Goal: Task Accomplishment & Management: Complete application form

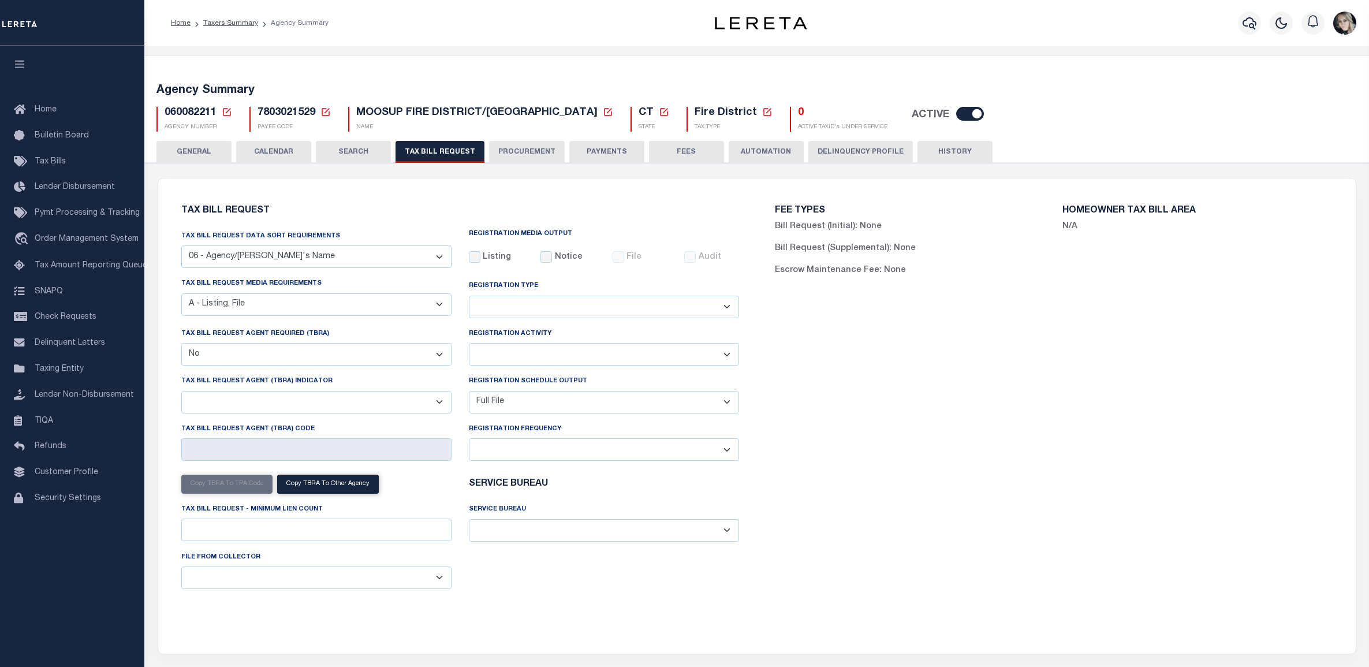
select select "29"
select select "16"
select select "false"
select select "1"
select select
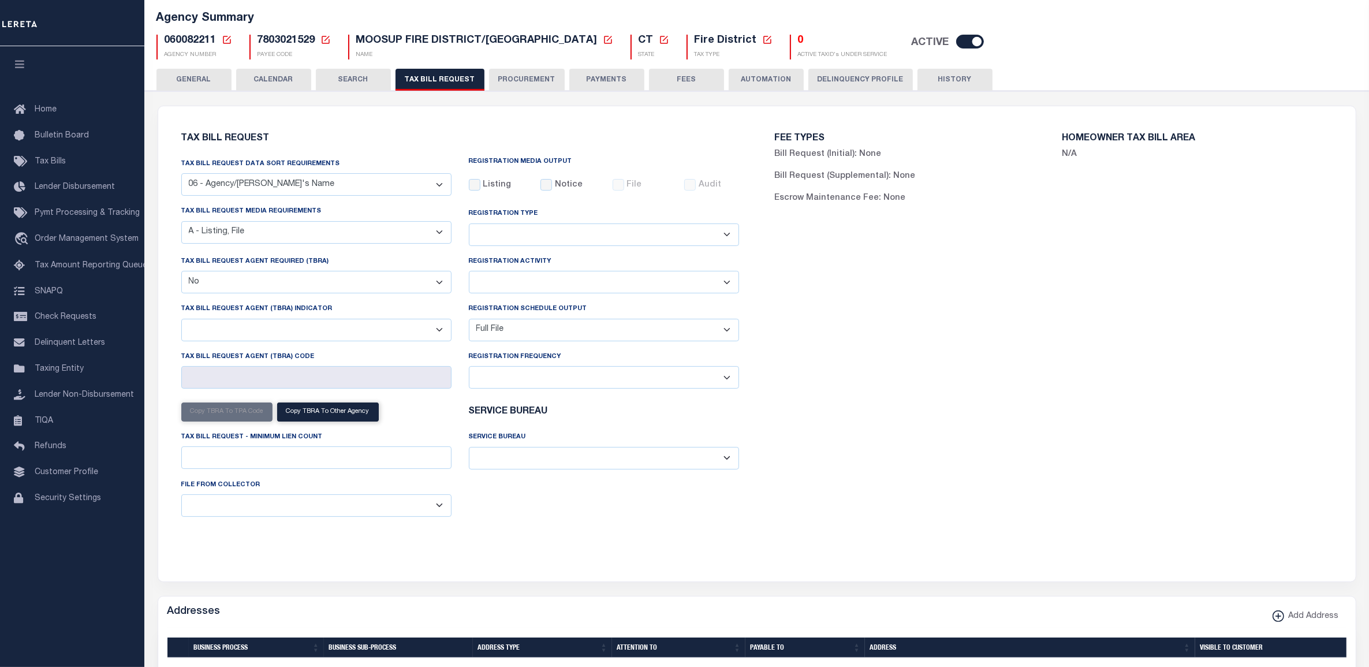
scroll to position [72, 0]
click at [225, 36] on icon at bounding box center [227, 40] width 8 height 8
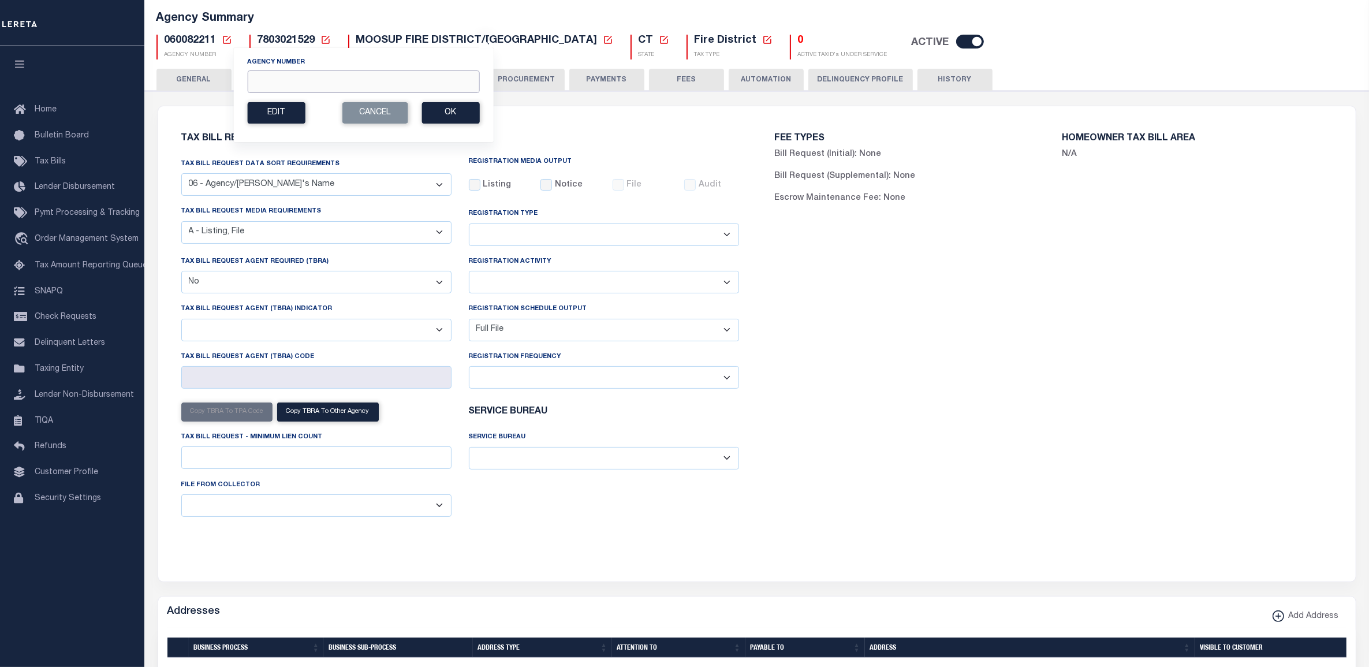
click at [272, 82] on input "Agency Number" at bounding box center [363, 81] width 232 height 23
paste input "040210000"
type input "040210000"
click at [431, 111] on button "Ok" at bounding box center [450, 112] width 58 height 21
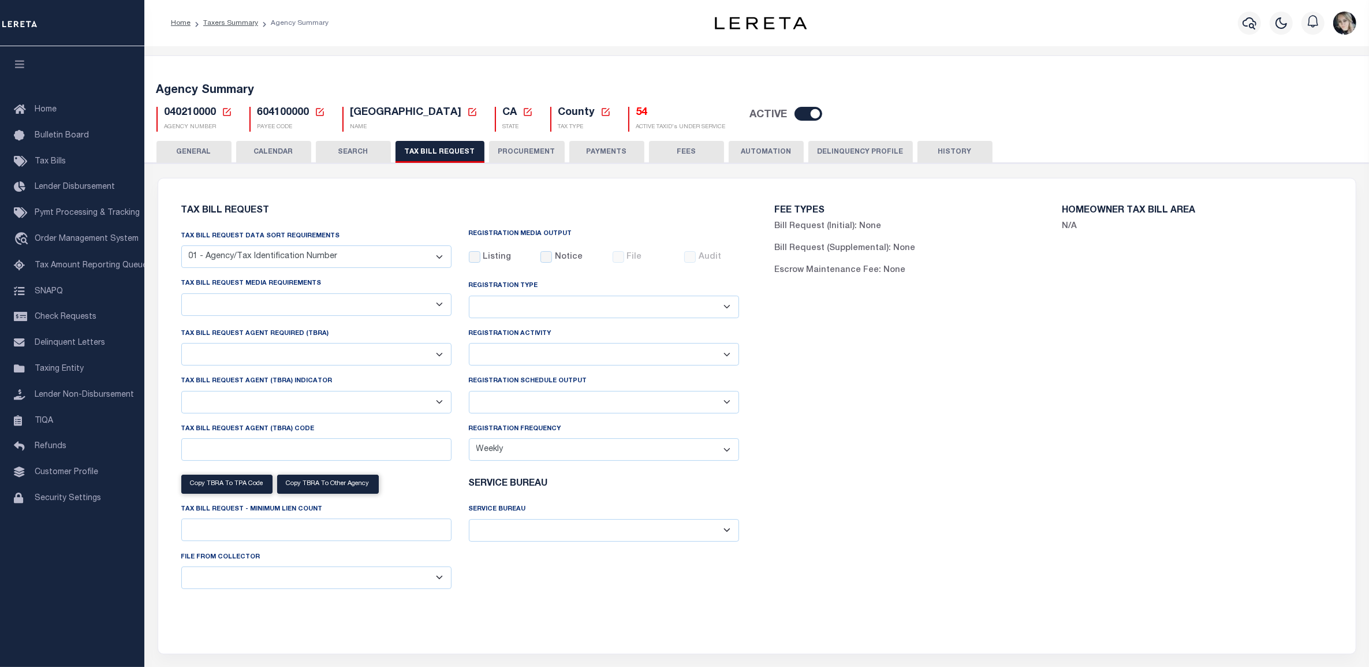
checkbox input "false"
select select "22"
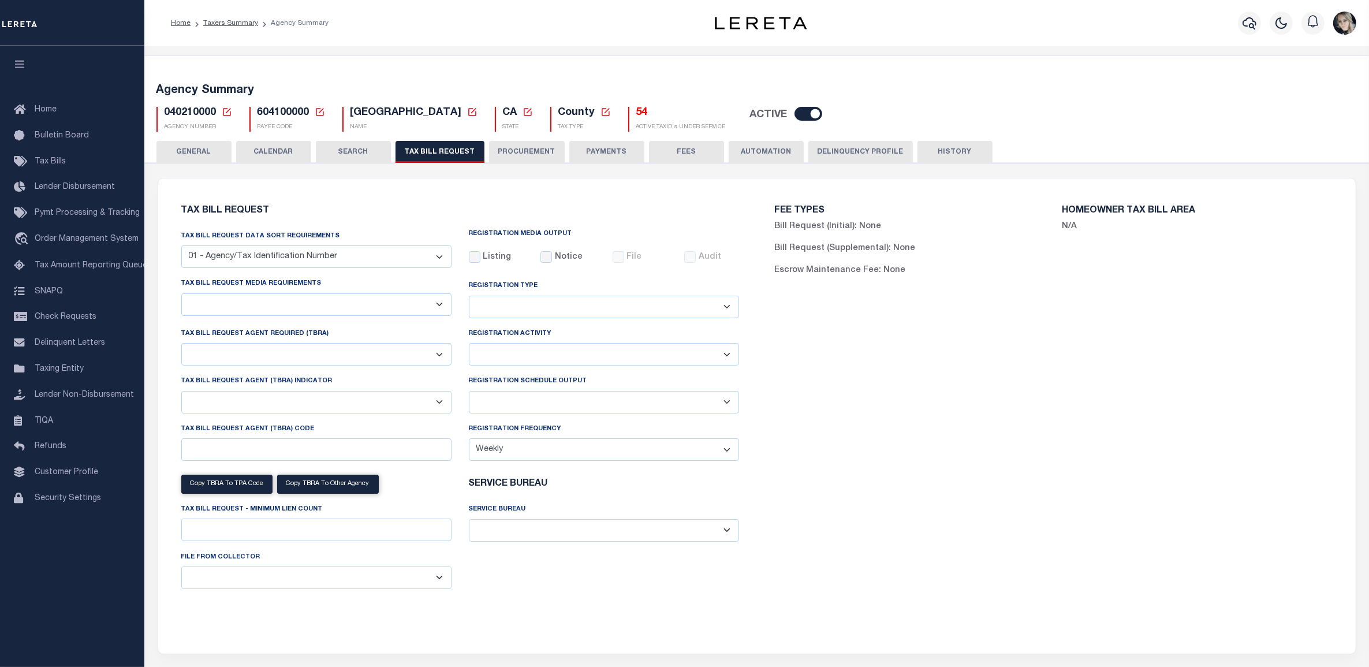
select select "true"
select select "13"
type input "5600"
select select
click at [636, 111] on h5 "54" at bounding box center [680, 113] width 89 height 13
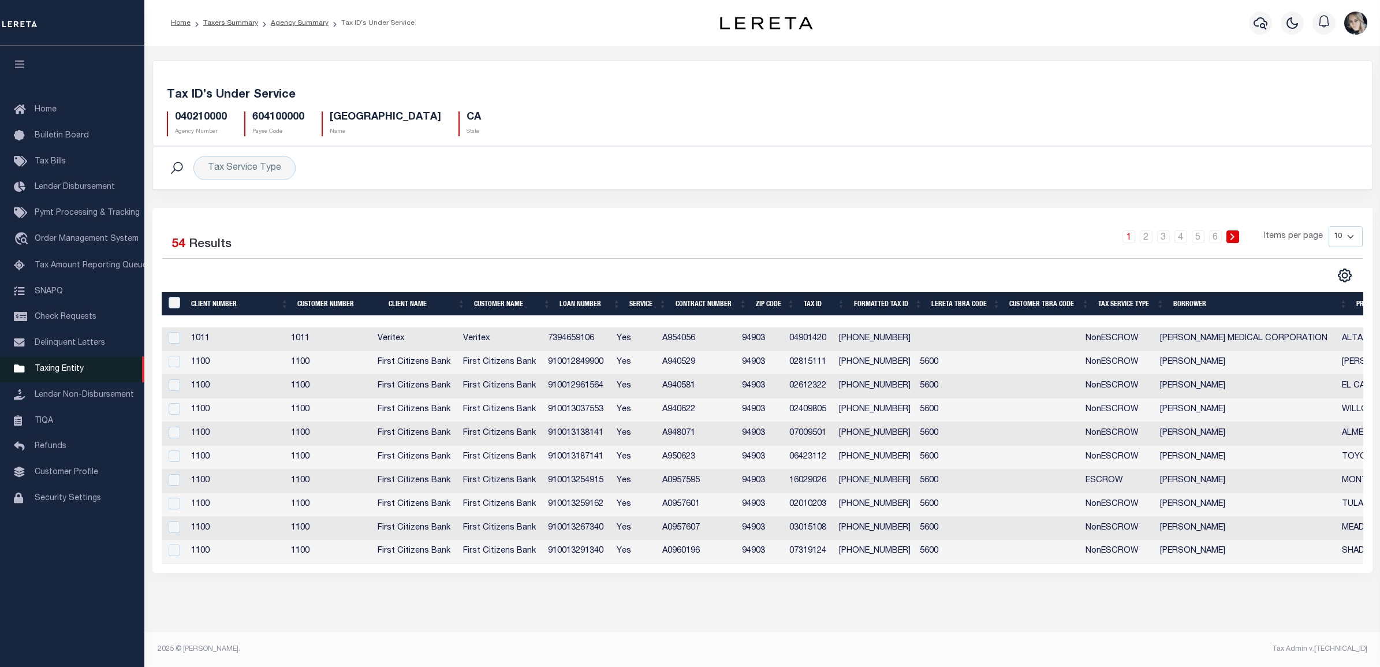
click at [58, 368] on span "Taxing Entity" at bounding box center [59, 369] width 49 height 8
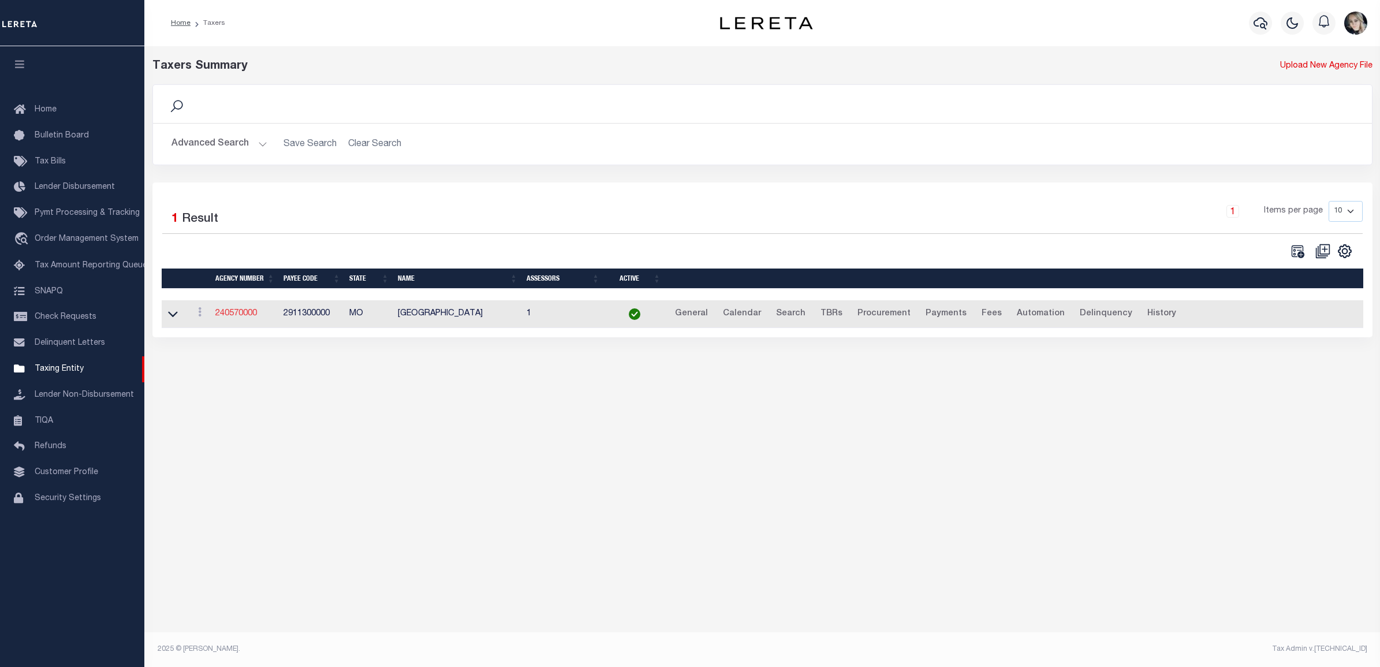
click at [229, 312] on link "240570000" at bounding box center [236, 313] width 42 height 8
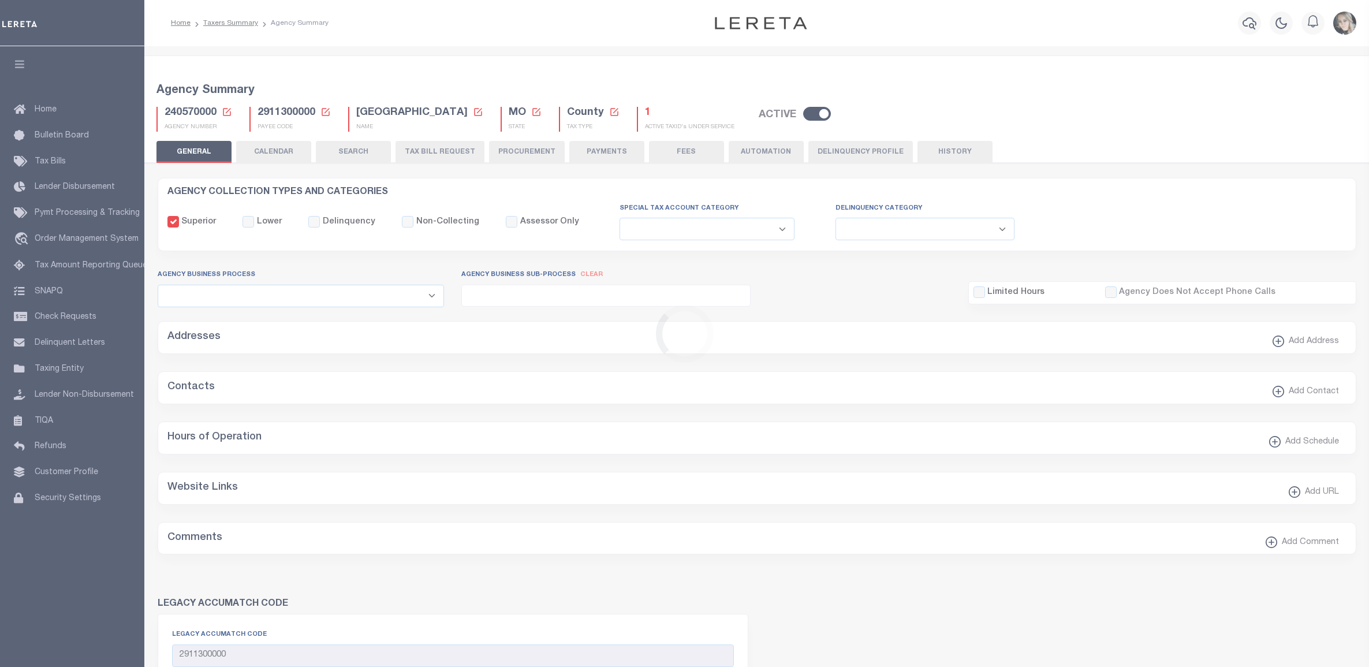
select select
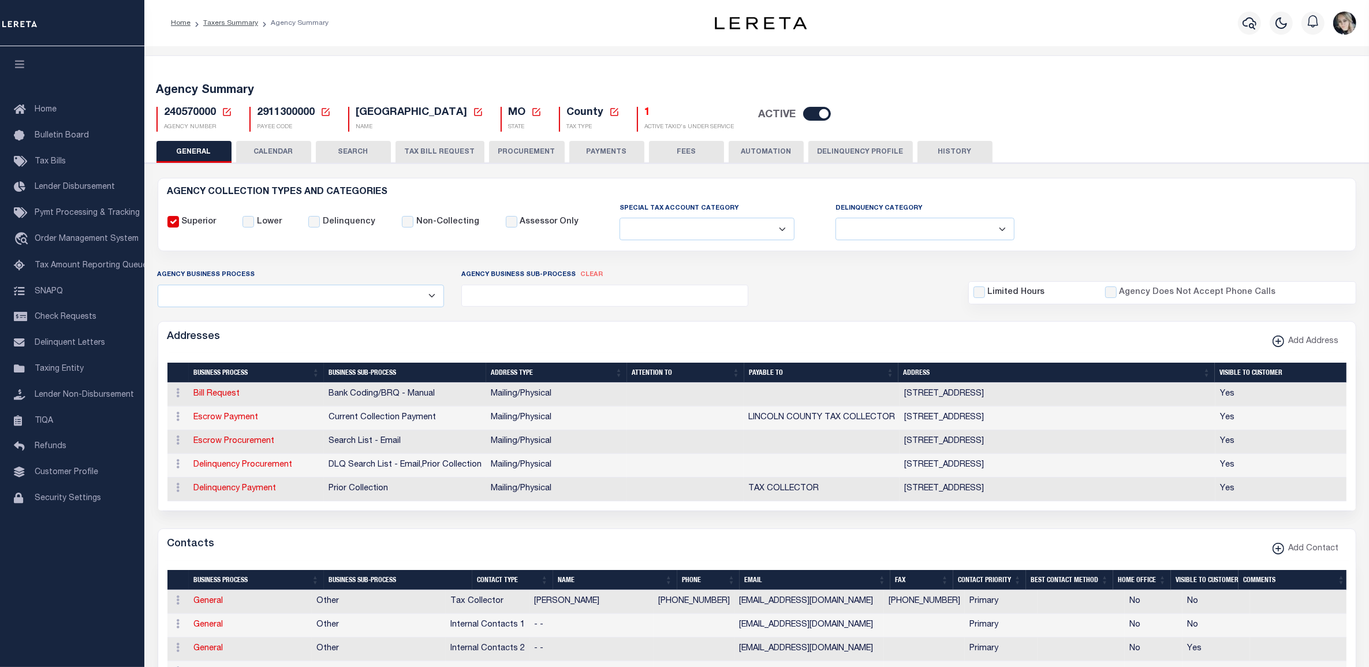
drag, startPoint x: 227, startPoint y: 111, endPoint x: 292, endPoint y: 175, distance: 91.0
click at [227, 111] on icon at bounding box center [227, 112] width 10 height 10
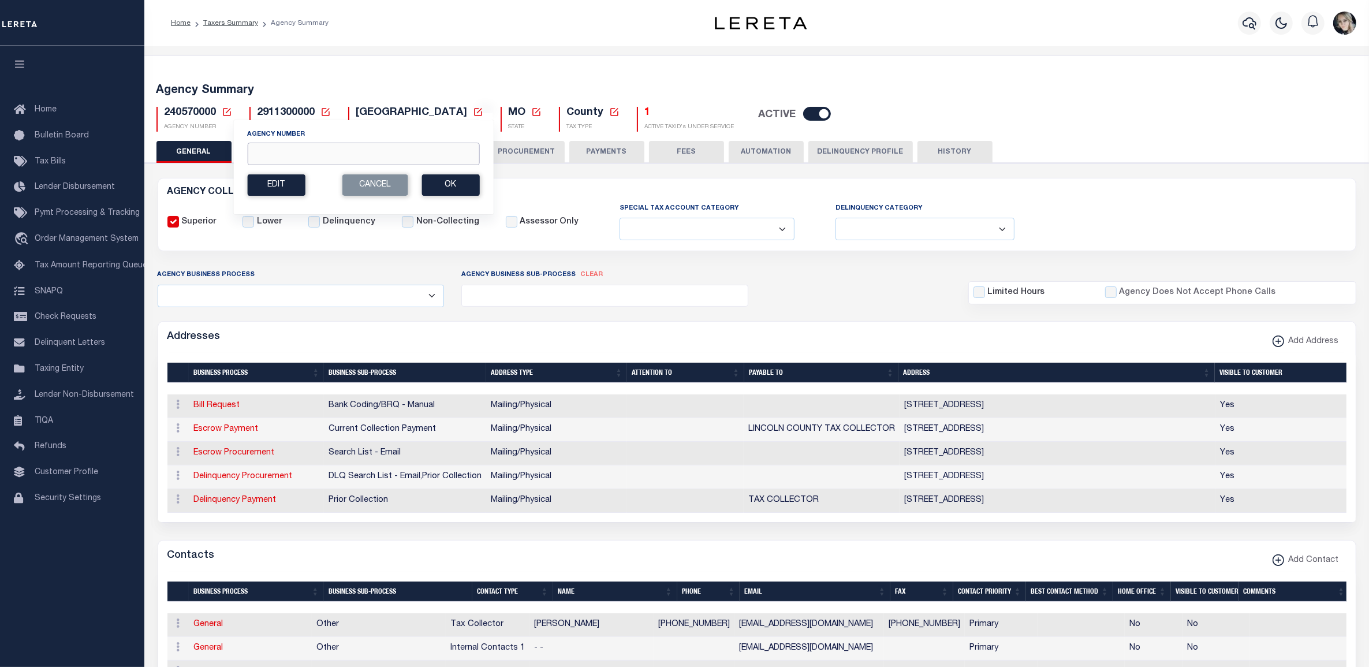
click at [311, 154] on input "Agency Number" at bounding box center [363, 154] width 232 height 23
paste input "040210000"
type input "040210000"
click at [471, 193] on button "Ok" at bounding box center [450, 184] width 58 height 21
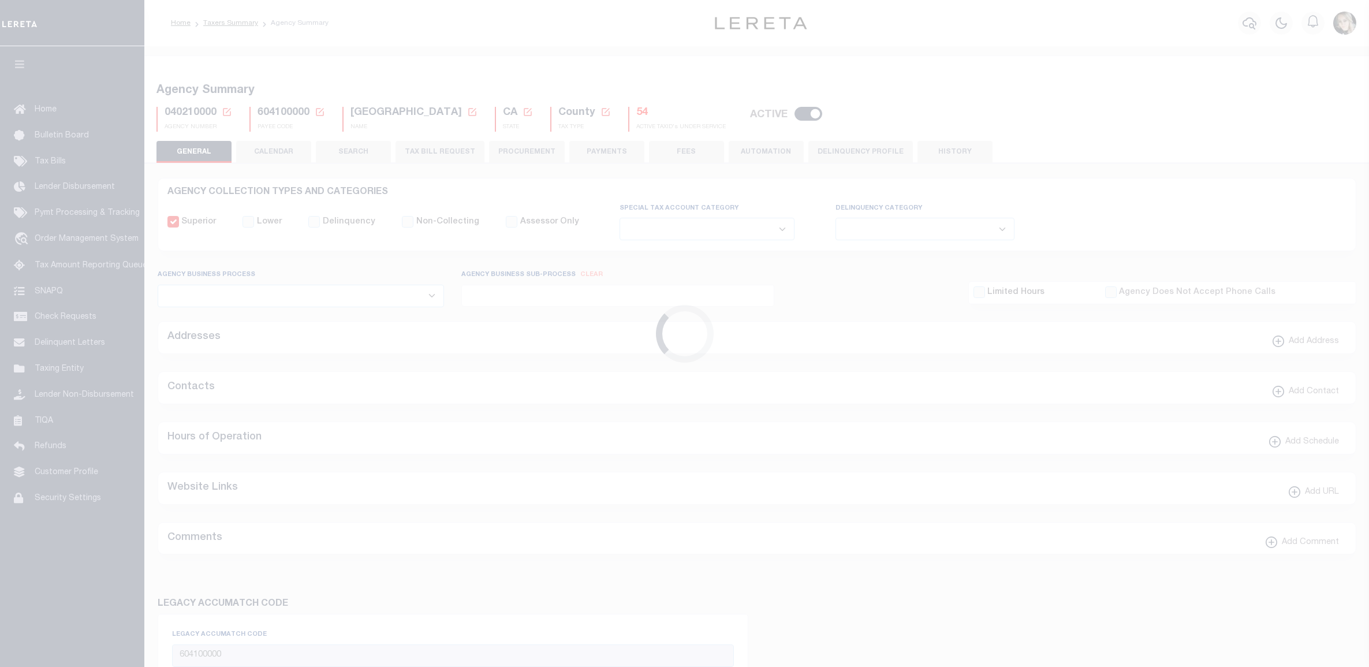
select select
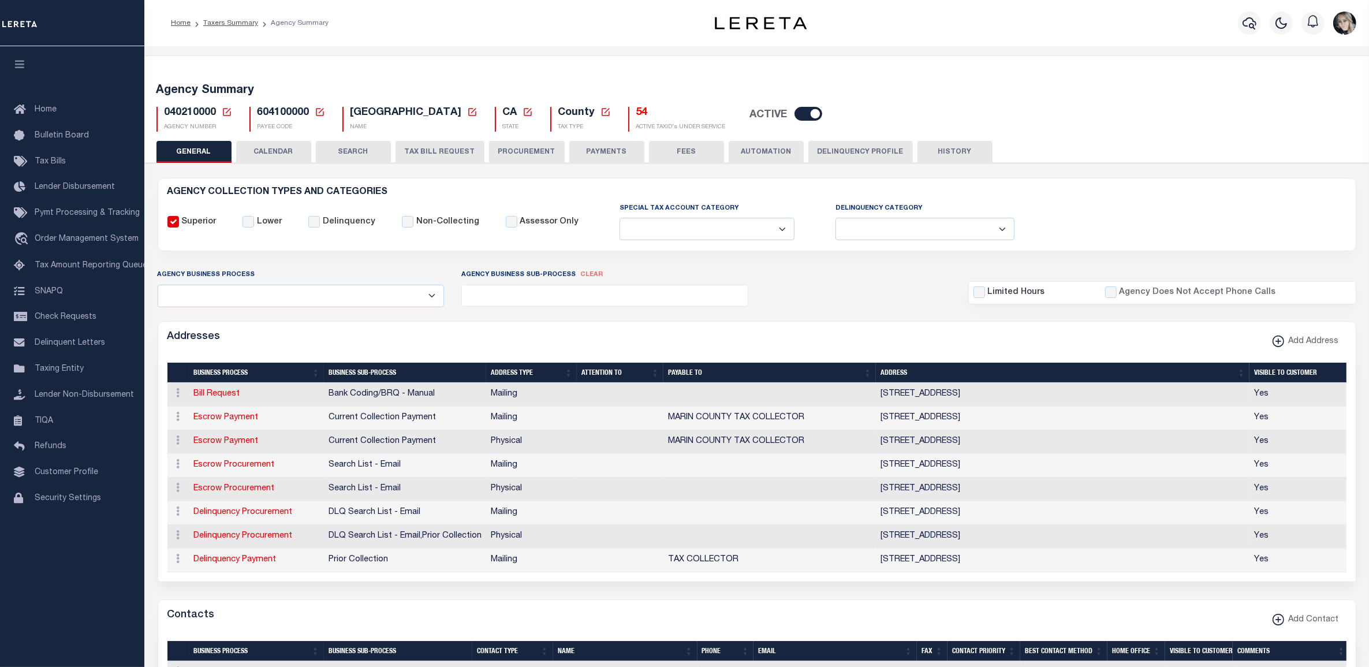
click at [420, 159] on button "TAX BILL REQUEST" at bounding box center [439, 152] width 89 height 22
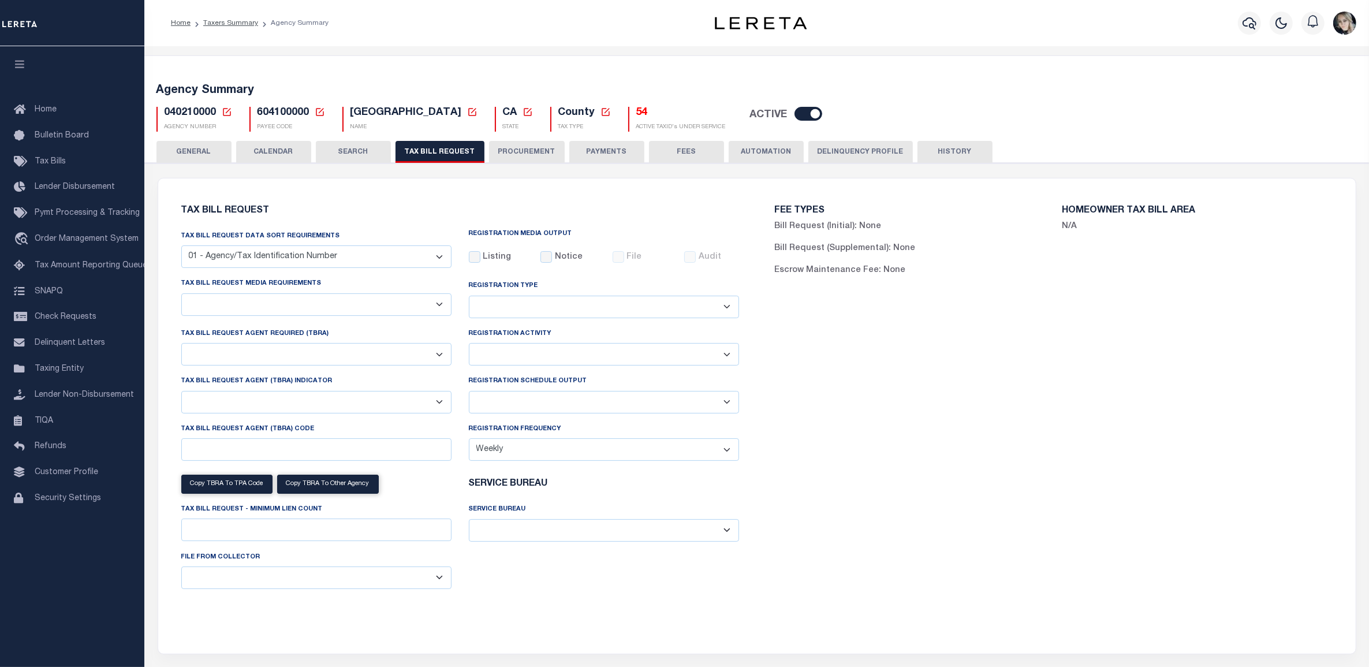
checkbox input "false"
select select "22"
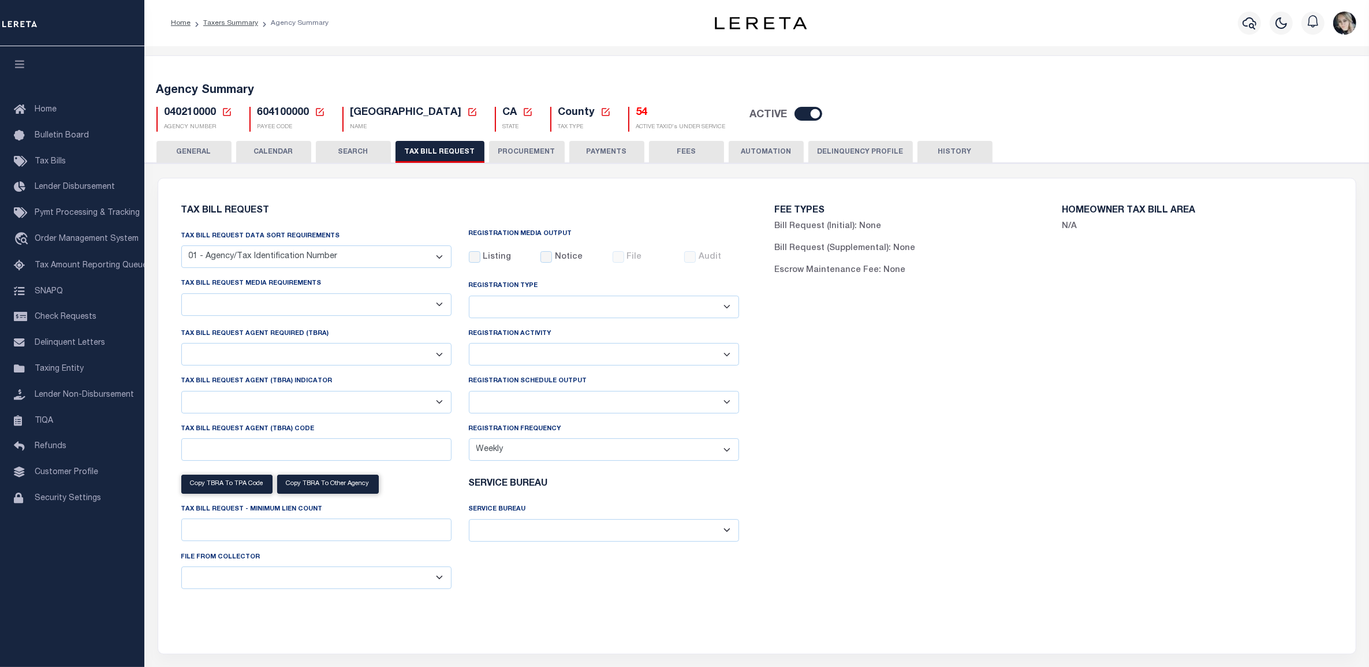
select select "true"
select select "13"
type input "5600"
select select
click at [491, 398] on select "Delta File Full File" at bounding box center [604, 402] width 270 height 23
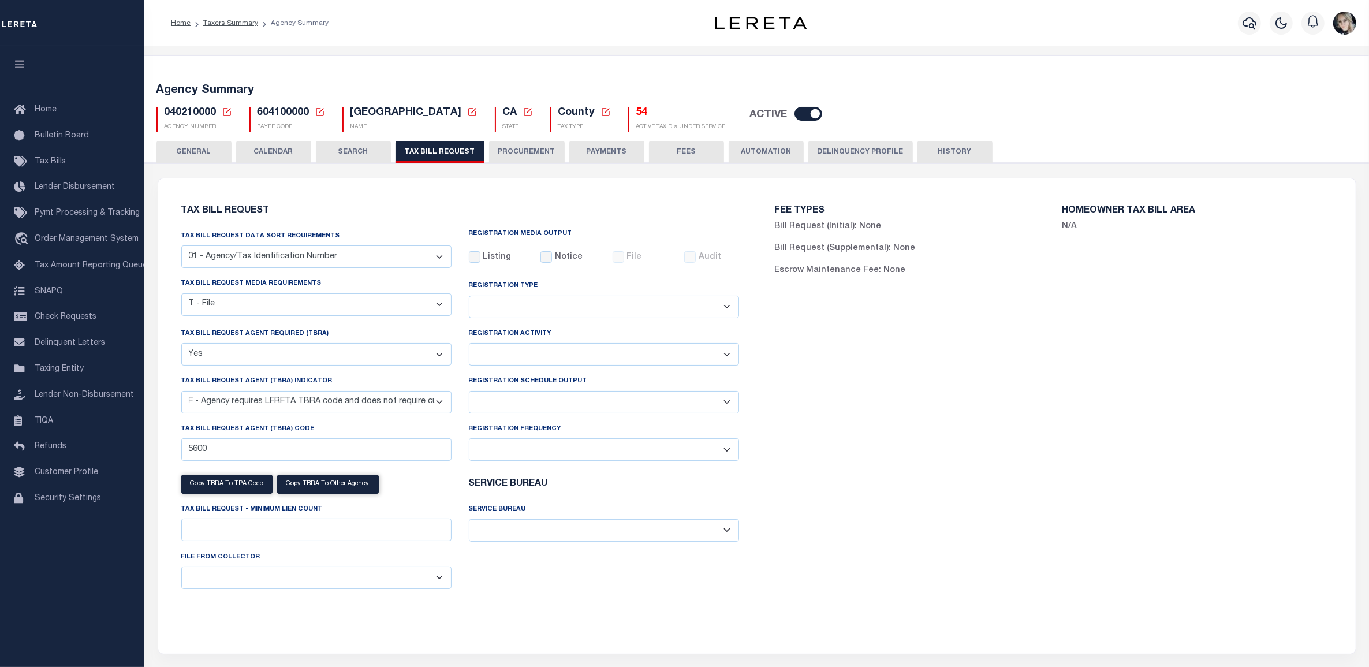
select select "1"
click at [469, 393] on select "Delta File Full File" at bounding box center [604, 402] width 270 height 23
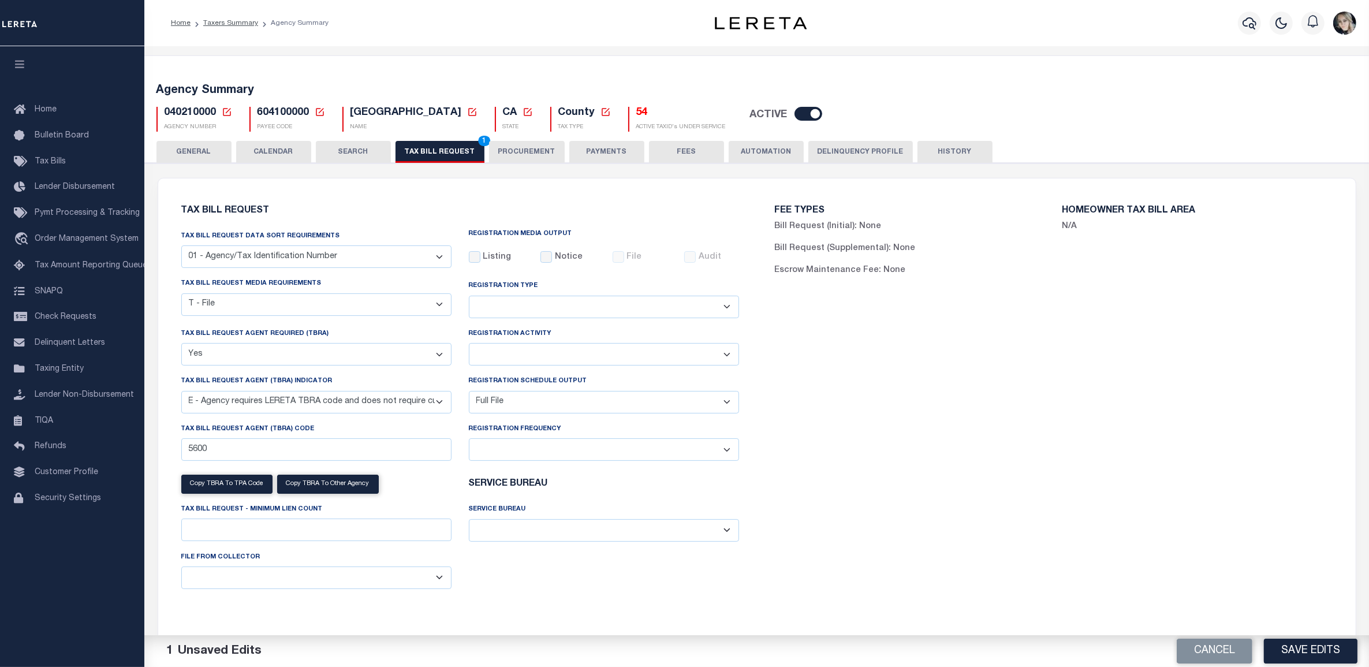
click at [891, 422] on div "FEE TYPES Bill Request (Initial): None Bill Request (Supplemental): None Escrow…" at bounding box center [1053, 409] width 593 height 434
click at [1326, 652] on button "Save Edits" at bounding box center [1311, 651] width 94 height 25
click at [1078, 450] on div "FEE TYPES Bill Request (Initial): None Bill Request (Supplemental): None Escrow…" at bounding box center [1053, 409] width 593 height 434
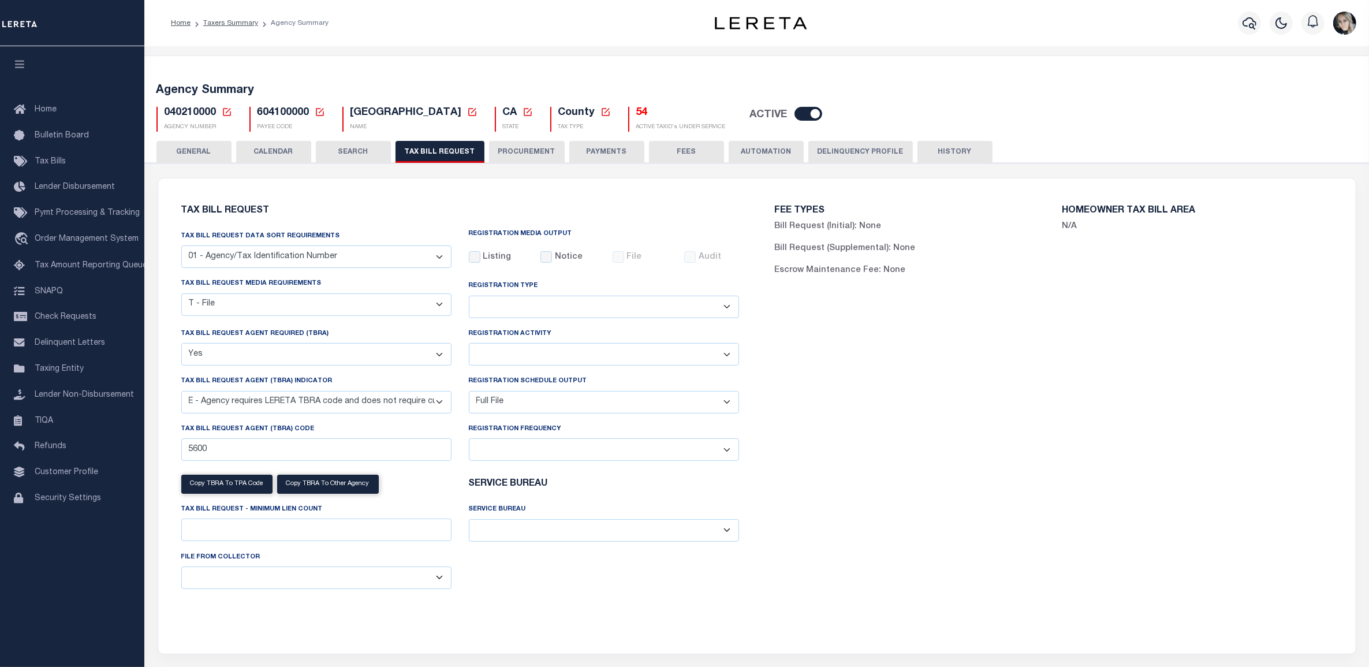
click at [993, 386] on div "FEE TYPES Bill Request (Initial): None Bill Request (Supplemental): None Escrow…" at bounding box center [1053, 409] width 593 height 434
click at [222, 109] on icon at bounding box center [227, 112] width 10 height 10
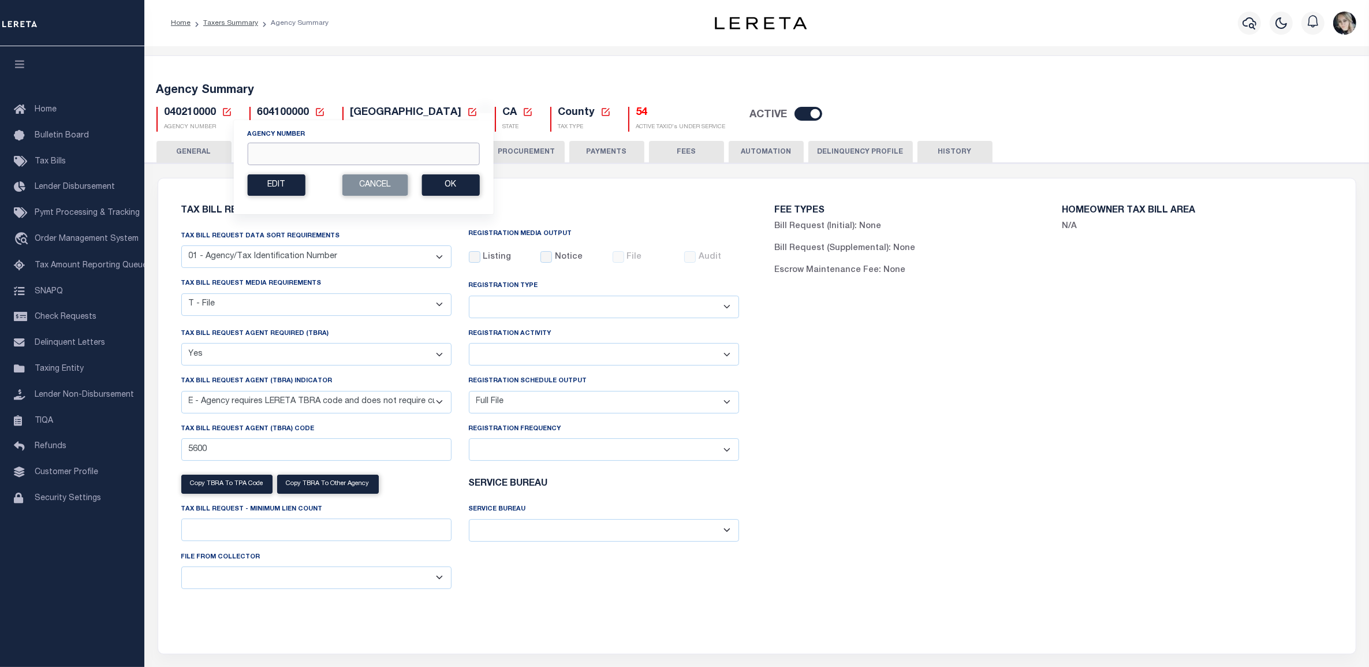
click at [305, 160] on input "Agency Number" at bounding box center [363, 154] width 232 height 23
paste input "040218888"
type input "040218888"
click at [450, 195] on button "Ok" at bounding box center [450, 184] width 58 height 21
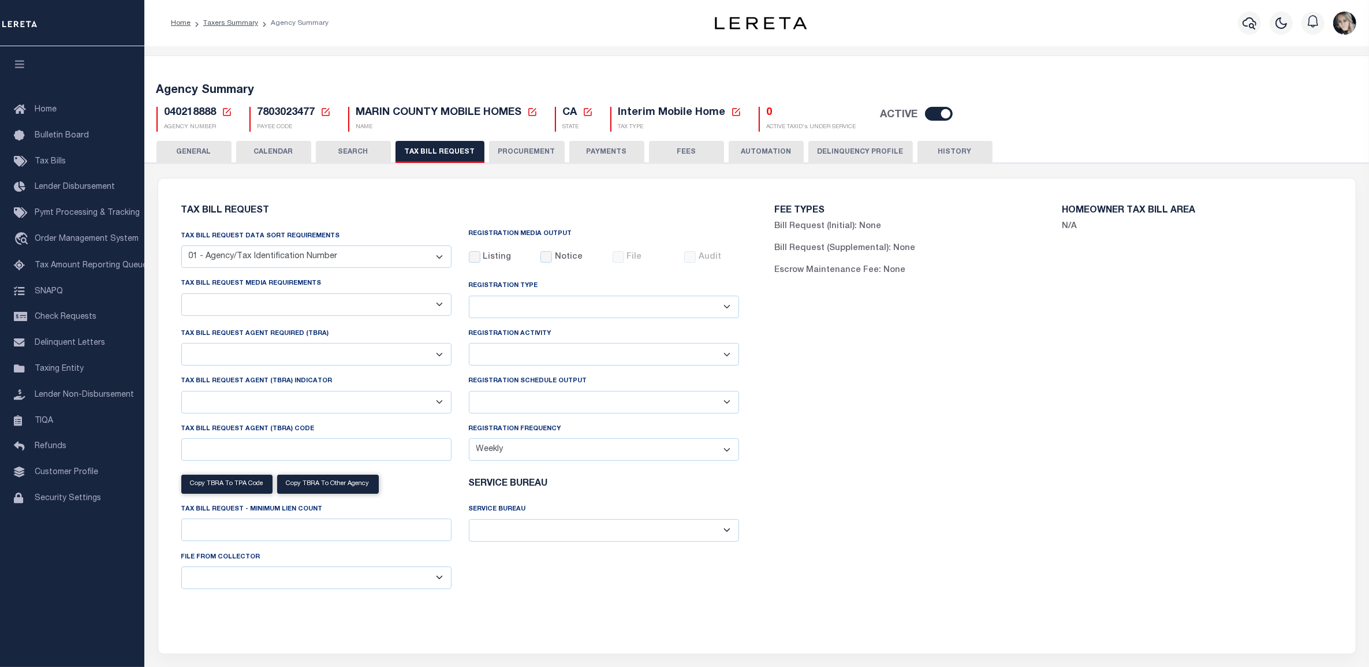
select select "22"
select select "true"
select select "13"
type input "5600"
select select
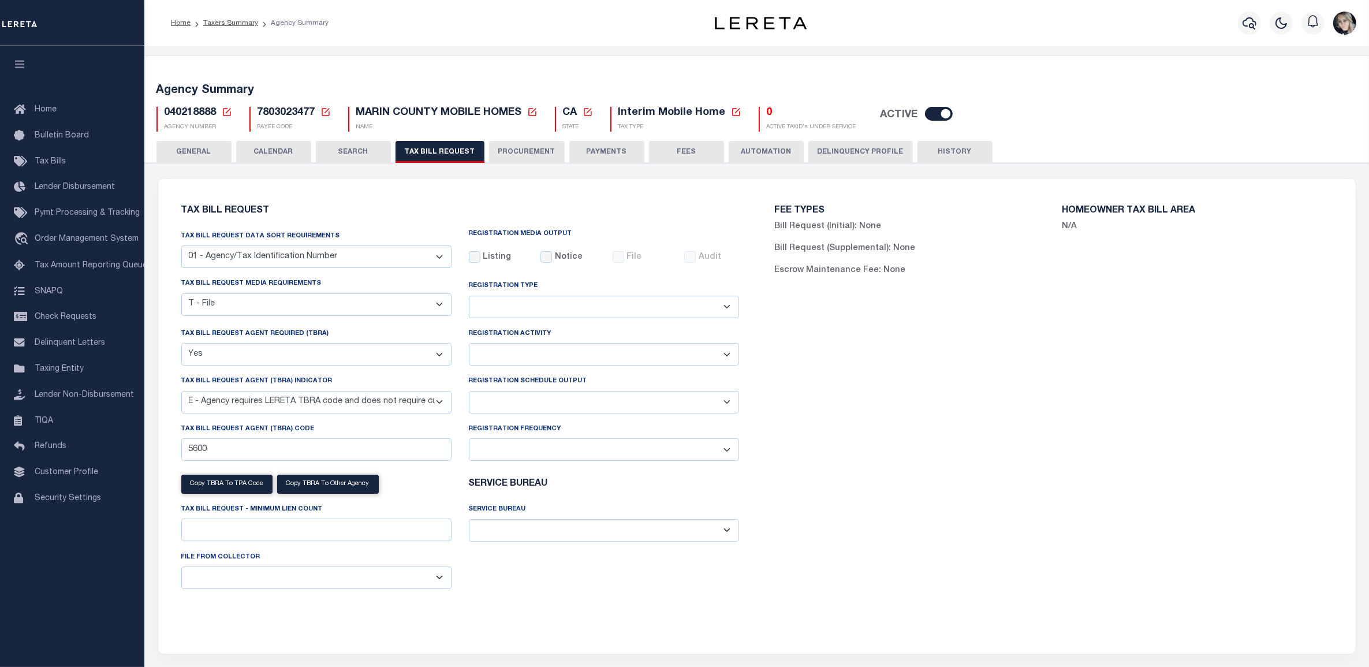
click at [523, 410] on select "Delta File Full File" at bounding box center [604, 402] width 270 height 23
click at [927, 433] on div "FEE TYPES Bill Request (Initial): None Bill Request (Supplemental): None Escrow…" at bounding box center [1053, 409] width 593 height 434
click at [582, 399] on select "Delta File Full File" at bounding box center [604, 402] width 270 height 23
select select "1"
click at [469, 393] on select "Delta File Full File" at bounding box center [604, 402] width 270 height 23
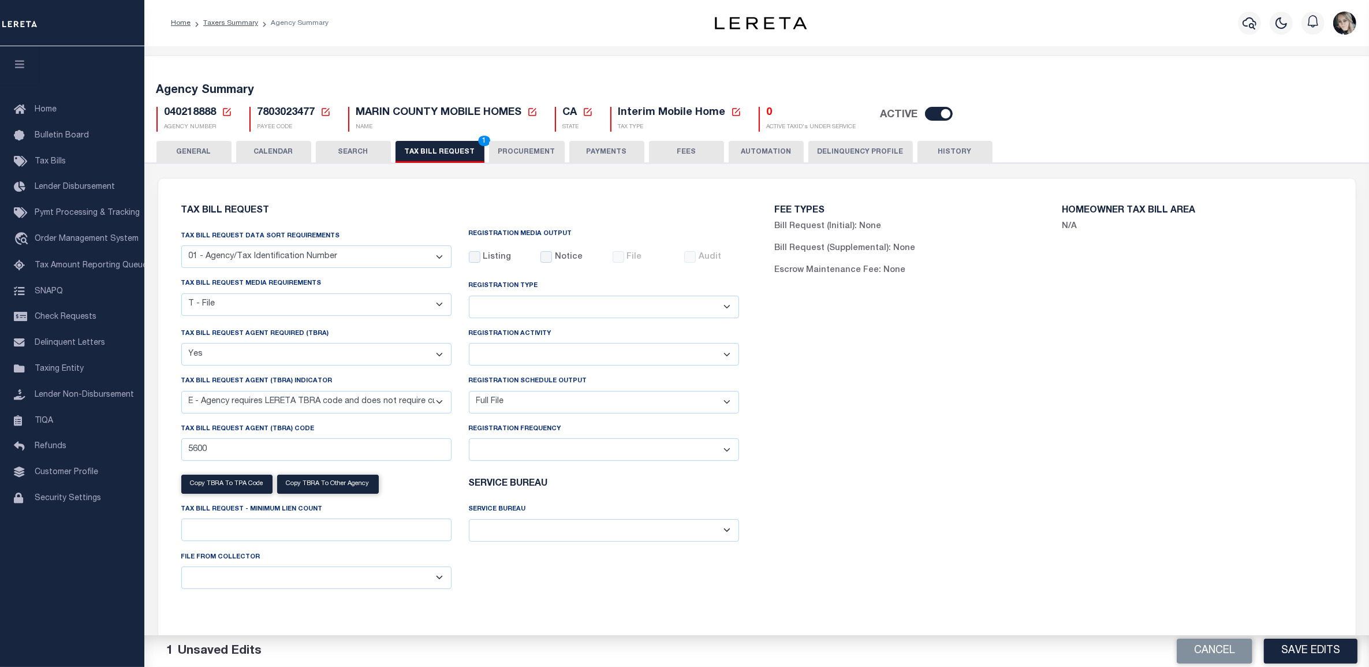
drag, startPoint x: 451, startPoint y: 376, endPoint x: 485, endPoint y: 400, distance: 40.7
click at [451, 377] on div "Tax Bill Request Agent (TBRA) Indicator A - Agency requires both customer TBRA …" at bounding box center [317, 398] width 288 height 47
click at [483, 399] on select "Delta File Full File" at bounding box center [604, 402] width 270 height 23
drag, startPoint x: 895, startPoint y: 410, endPoint x: 1187, endPoint y: 570, distance: 333.3
click at [901, 413] on div "FEE TYPES Bill Request (Initial): None Bill Request (Supplemental): None Escrow…" at bounding box center [1053, 409] width 593 height 434
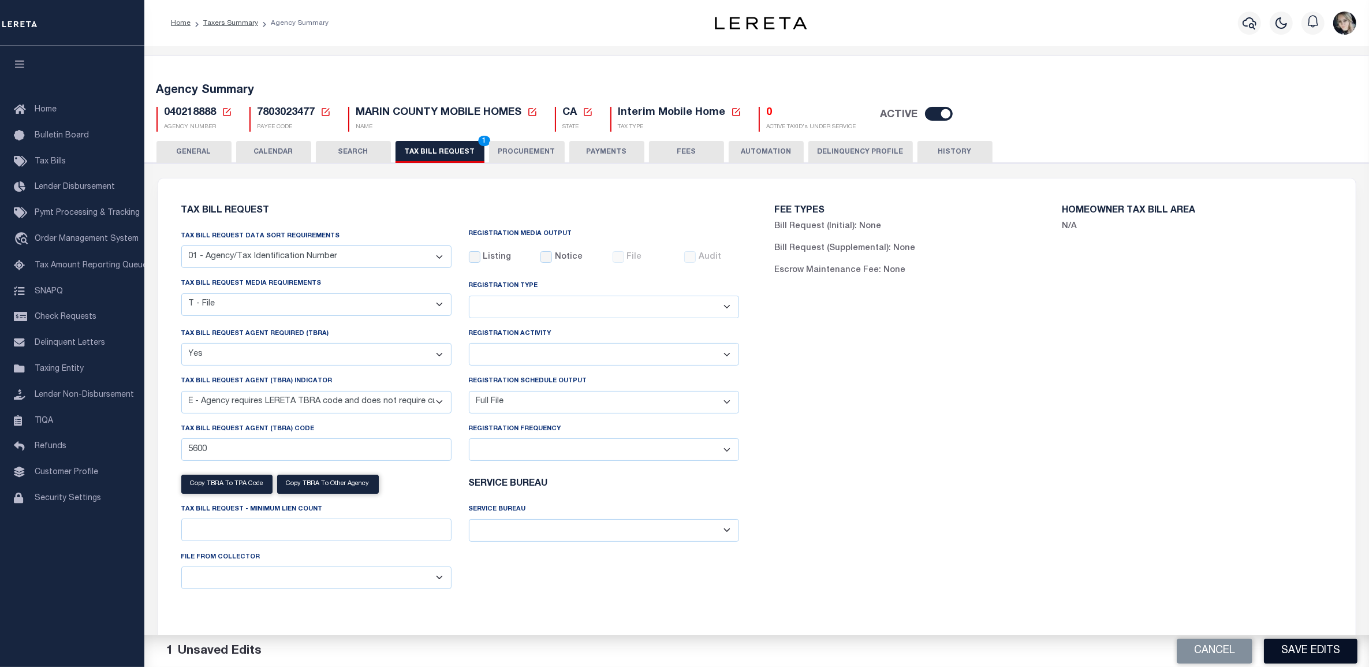
drag, startPoint x: 1292, startPoint y: 636, endPoint x: 1302, endPoint y: 644, distance: 13.2
click at [1294, 639] on div "Cancel Save Edits" at bounding box center [1063, 651] width 613 height 32
click at [1301, 644] on button "Save Edits" at bounding box center [1311, 651] width 94 height 25
drag, startPoint x: 430, startPoint y: 148, endPoint x: 936, endPoint y: 335, distance: 539.2
click at [430, 148] on button "TAX BILL REQUEST 1" at bounding box center [439, 152] width 89 height 22
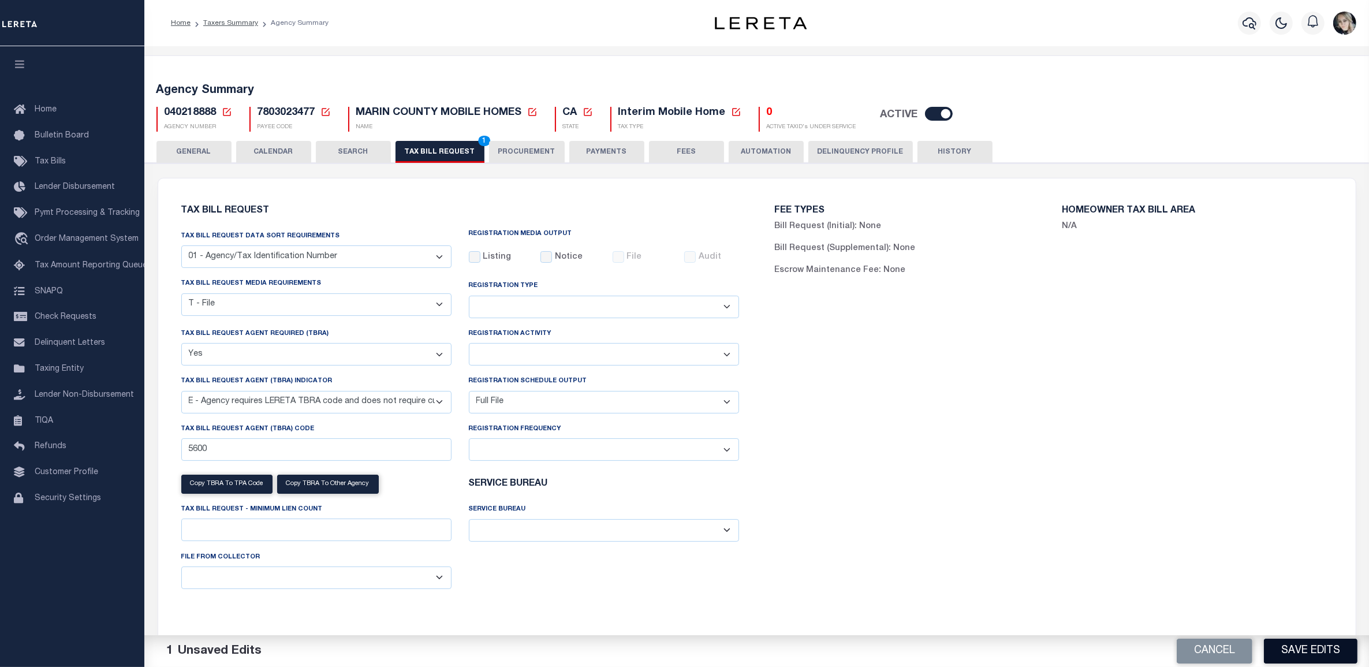
click at [1309, 655] on button "Save Edits" at bounding box center [1311, 651] width 94 height 25
click at [994, 364] on div "FEE TYPES Bill Request (Initial): None Bill Request (Supplemental): None Escrow…" at bounding box center [1053, 409] width 593 height 434
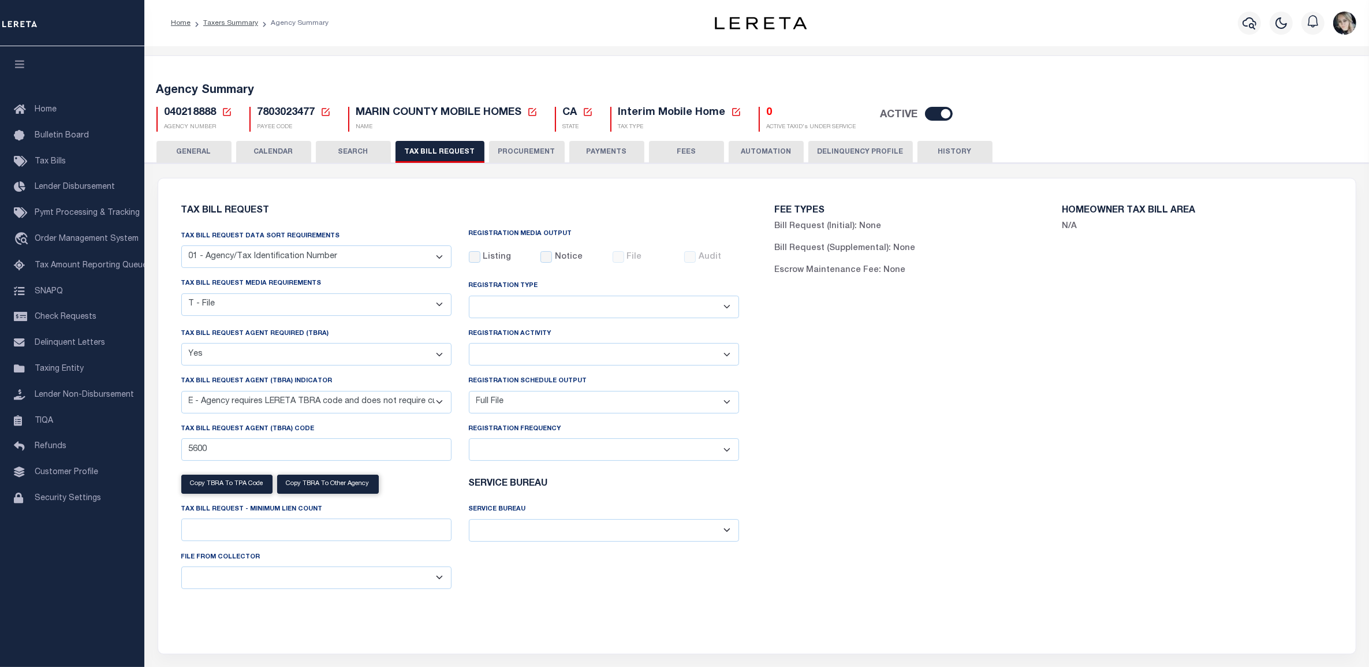
drag, startPoint x: 922, startPoint y: 413, endPoint x: 911, endPoint y: 416, distance: 11.3
click at [922, 414] on div "FEE TYPES Bill Request (Initial): None Bill Request (Supplemental): None Escrow…" at bounding box center [1053, 409] width 593 height 434
click at [228, 114] on icon at bounding box center [227, 112] width 10 height 10
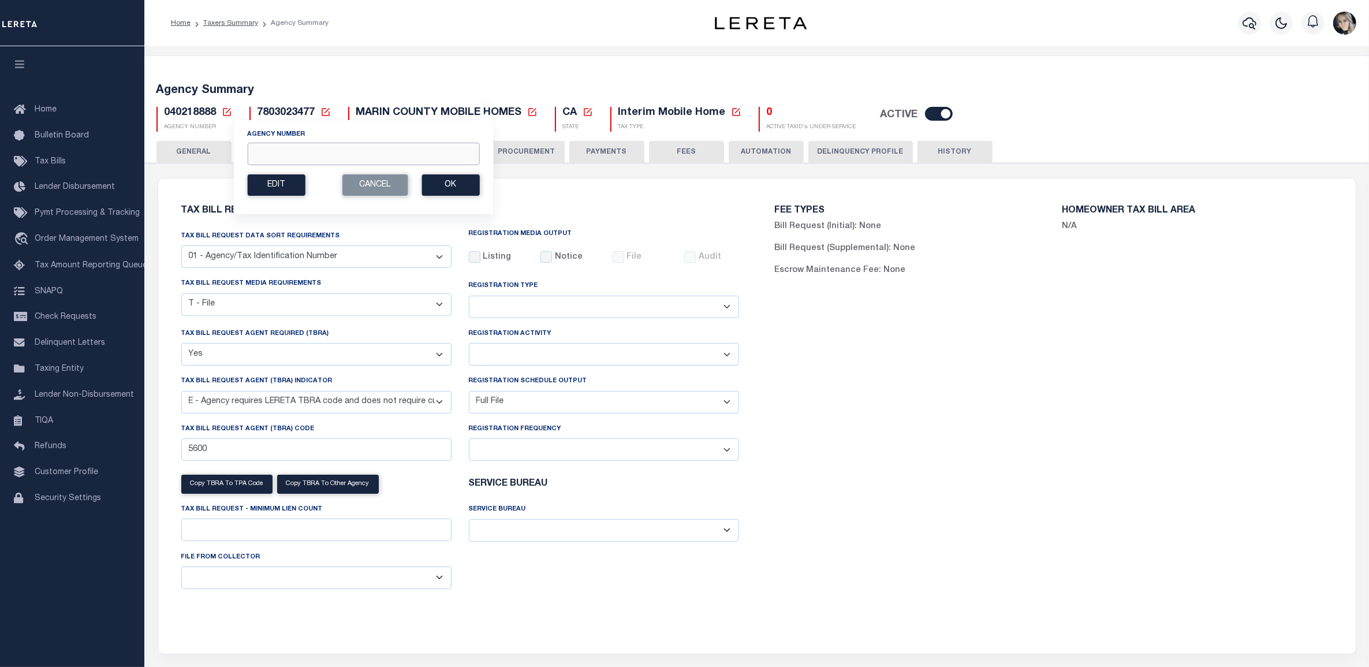
click at [393, 158] on input "Agency Number" at bounding box center [363, 154] width 232 height 23
paste input "040210000"
type input "040210000"
click at [450, 184] on button "Ok" at bounding box center [450, 184] width 58 height 21
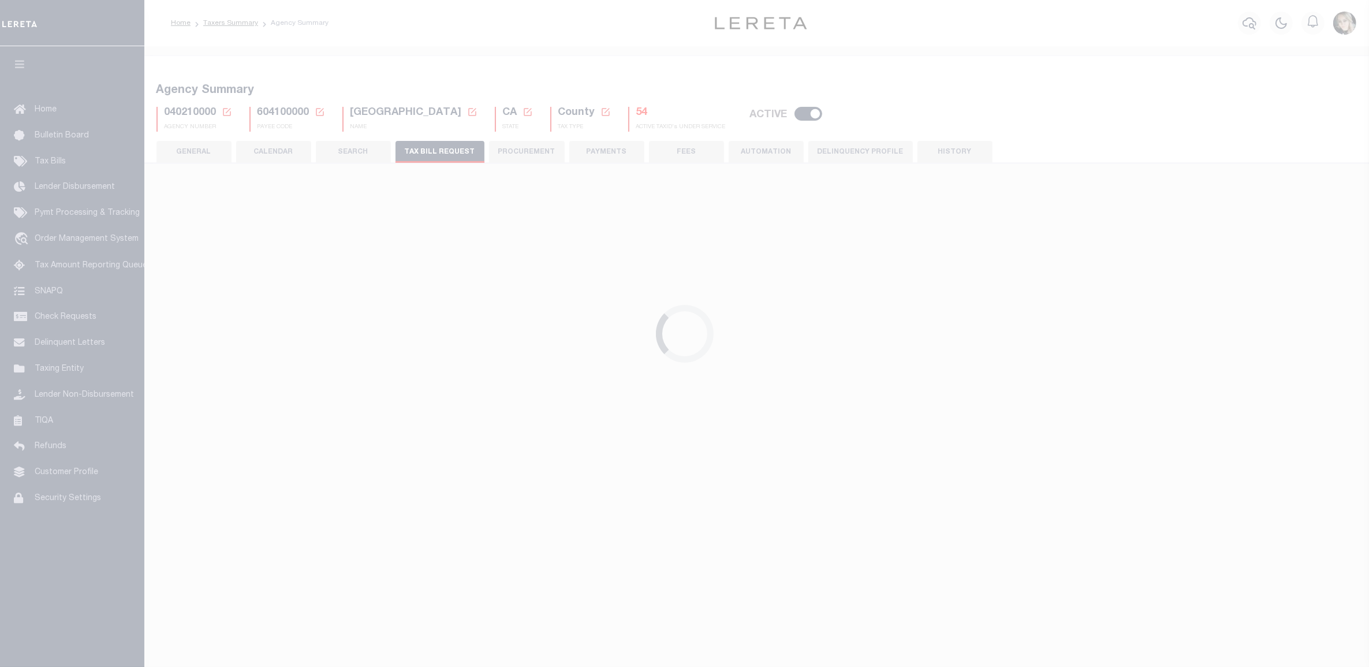
select select "22"
select select "true"
select select "13"
select select "1"
type input "5600"
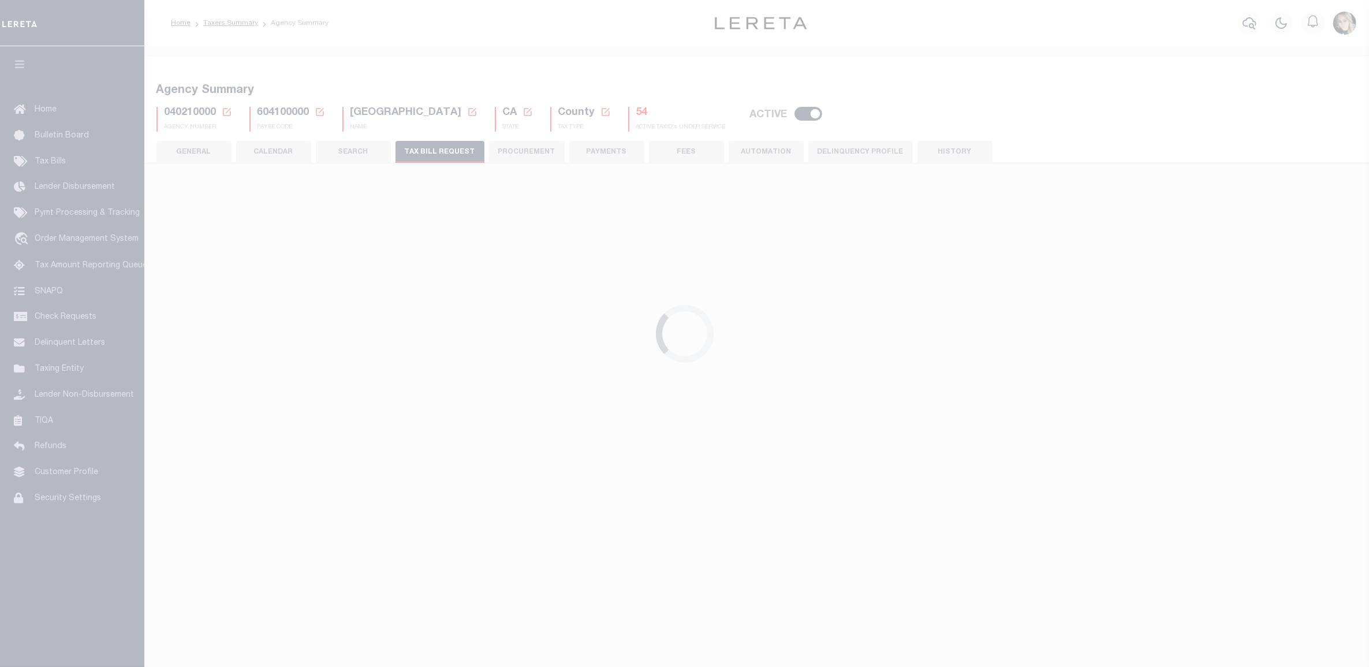
select select
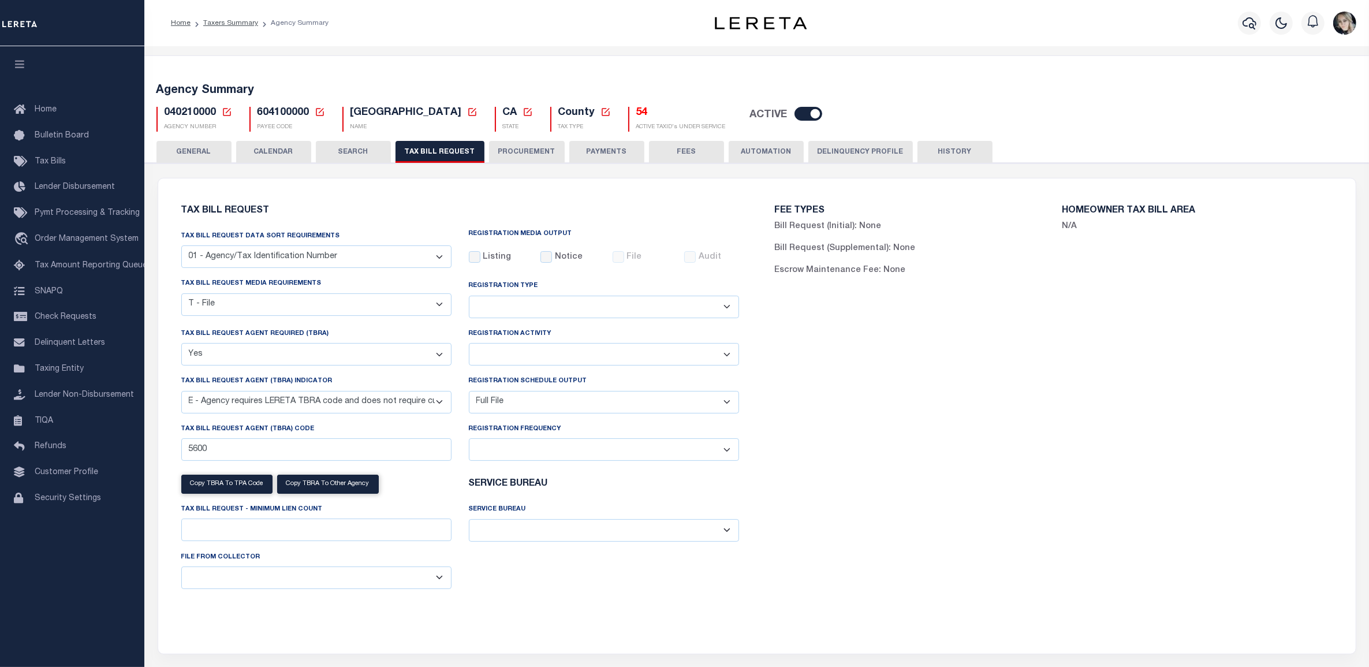
click at [1199, 561] on div "FEE TYPES Bill Request (Initial): None Bill Request (Supplemental): None Escrow…" at bounding box center [1053, 409] width 593 height 434
drag, startPoint x: 788, startPoint y: 460, endPoint x: 768, endPoint y: 492, distance: 37.6
click at [791, 462] on div "FEE TYPES Bill Request (Initial): None Bill Request (Supplemental): None Escrow…" at bounding box center [1053, 409] width 593 height 434
click at [890, 396] on div "FEE TYPES Bill Request (Initial): None Bill Request (Supplemental): None Escrow…" at bounding box center [1053, 409] width 593 height 434
